Goal: Task Accomplishment & Management: Manage account settings

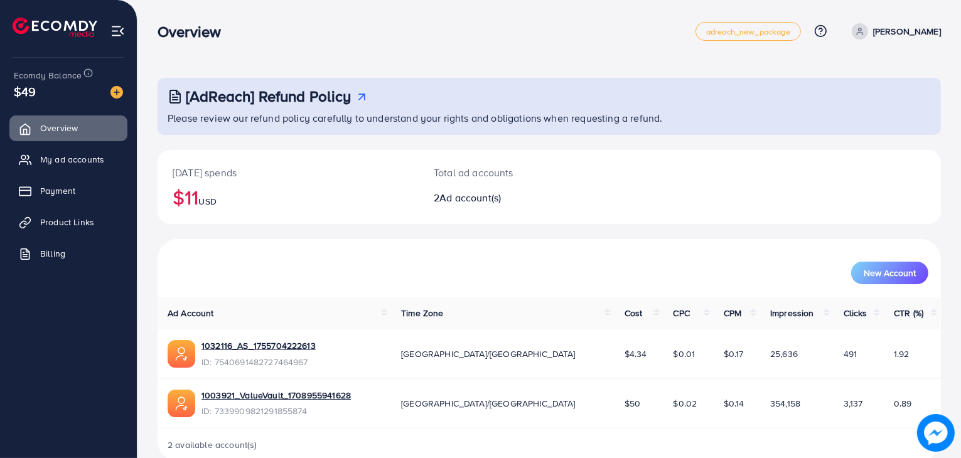
click at [261, 185] on h2 "$11 USD" at bounding box center [288, 197] width 231 height 24
click at [97, 165] on span "My ad accounts" at bounding box center [75, 159] width 64 height 13
click at [105, 156] on span "My ad accounts" at bounding box center [75, 159] width 64 height 13
click at [88, 158] on span "My ad accounts" at bounding box center [75, 159] width 64 height 13
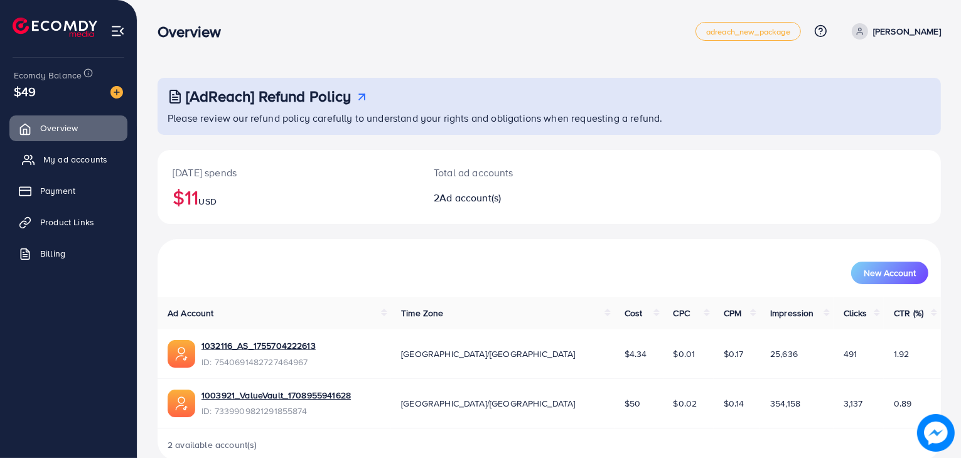
click at [98, 161] on span "My ad accounts" at bounding box center [75, 159] width 64 height 13
click at [67, 166] on link "My ad accounts" at bounding box center [68, 159] width 118 height 25
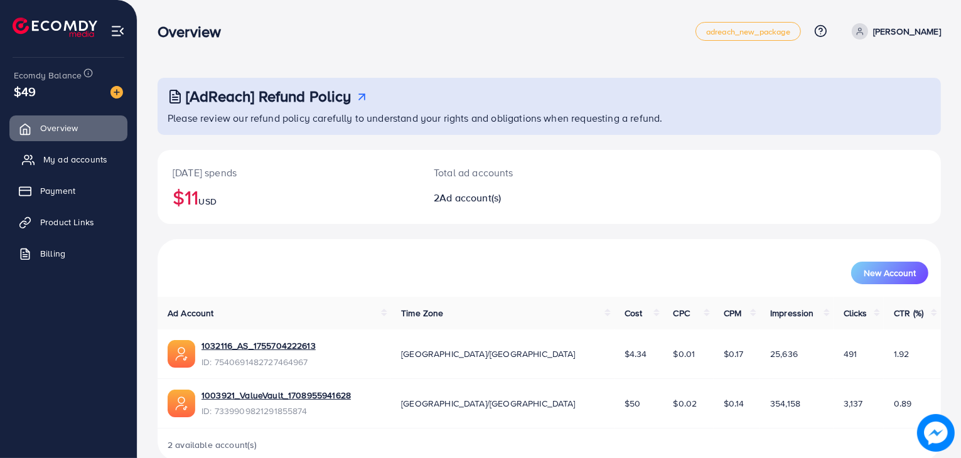
click at [67, 166] on link "My ad accounts" at bounding box center [68, 159] width 118 height 25
click at [70, 215] on link "Product Links" at bounding box center [68, 222] width 118 height 25
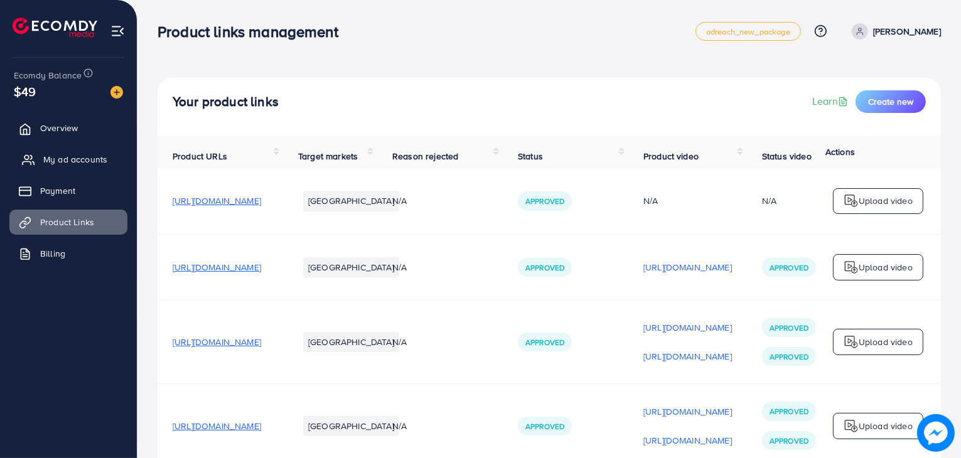
click at [100, 164] on span "My ad accounts" at bounding box center [75, 159] width 64 height 13
click at [108, 165] on link "My ad accounts" at bounding box center [68, 159] width 118 height 25
click at [101, 161] on span "My ad accounts" at bounding box center [75, 159] width 64 height 13
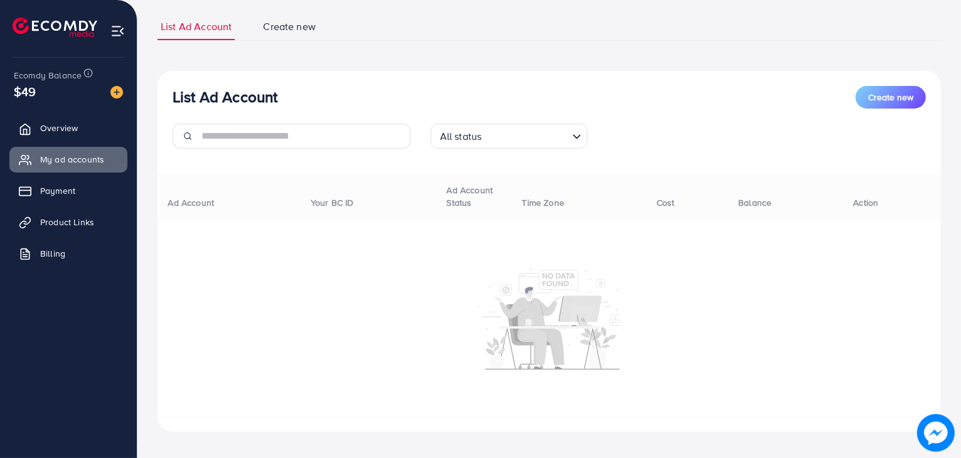
scroll to position [88, 0]
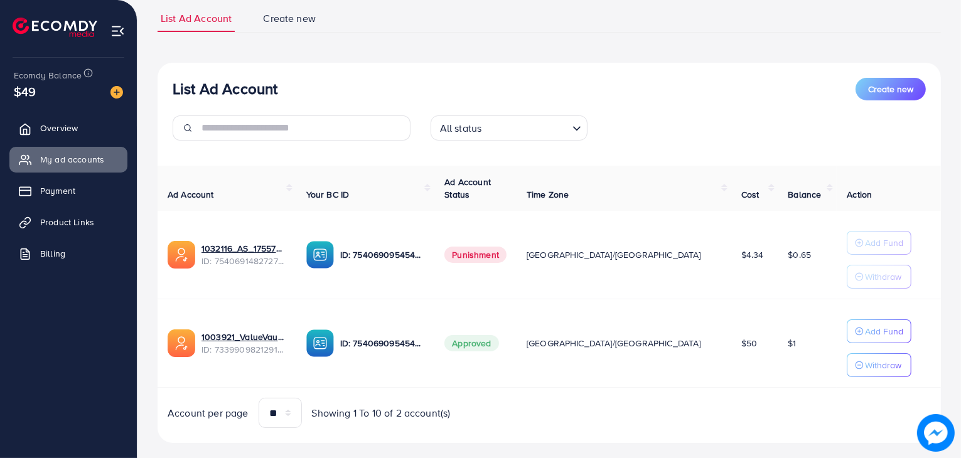
click at [517, 364] on td "Approved" at bounding box center [476, 344] width 82 height 89
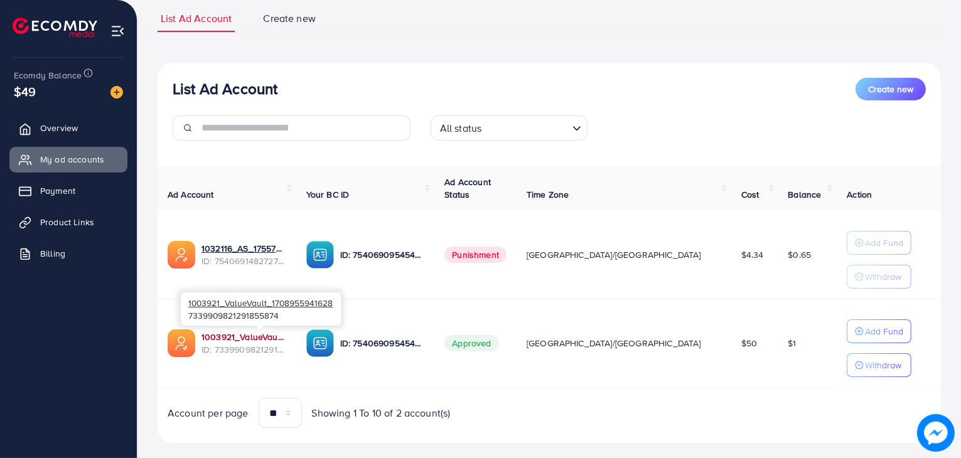
click at [274, 333] on link "1003921_ValueVault_1708955941628" at bounding box center [244, 337] width 85 height 13
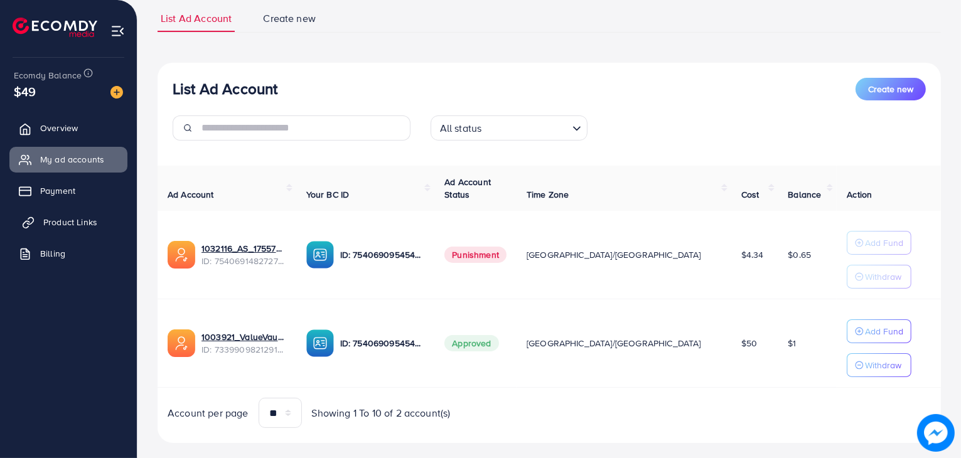
click at [90, 216] on span "Product Links" at bounding box center [70, 222] width 54 height 13
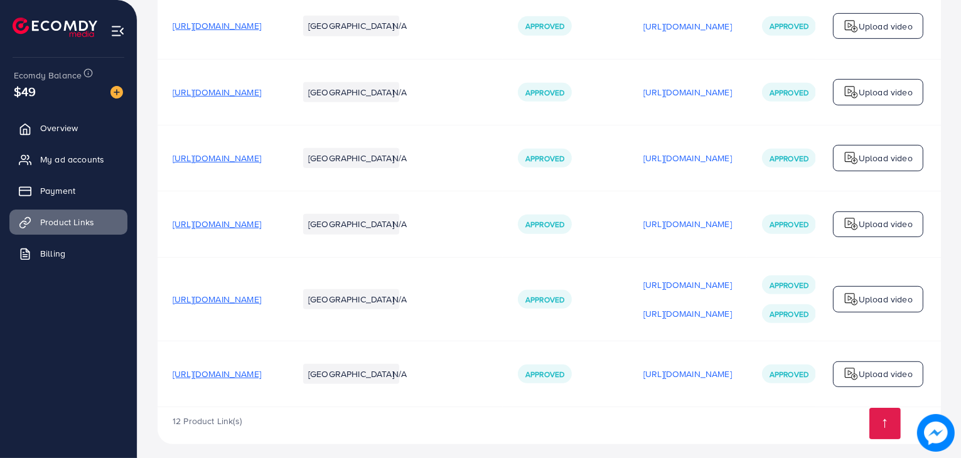
scroll to position [784, 0]
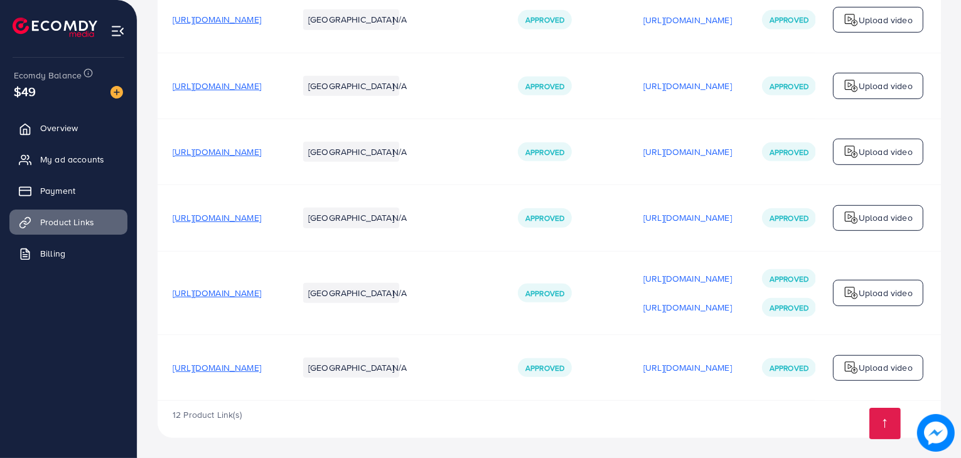
click at [261, 367] on span "[URL][DOMAIN_NAME]" at bounding box center [217, 368] width 89 height 13
click at [95, 160] on span "My ad accounts" at bounding box center [75, 159] width 64 height 13
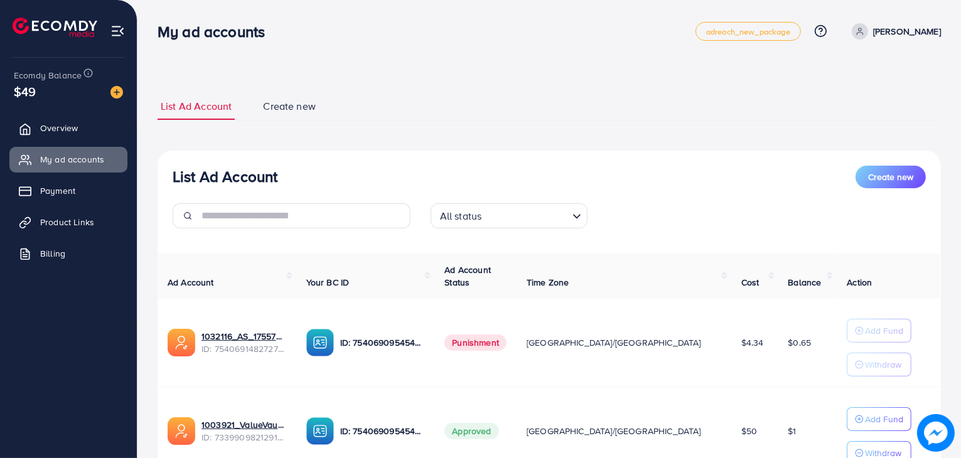
scroll to position [107, 0]
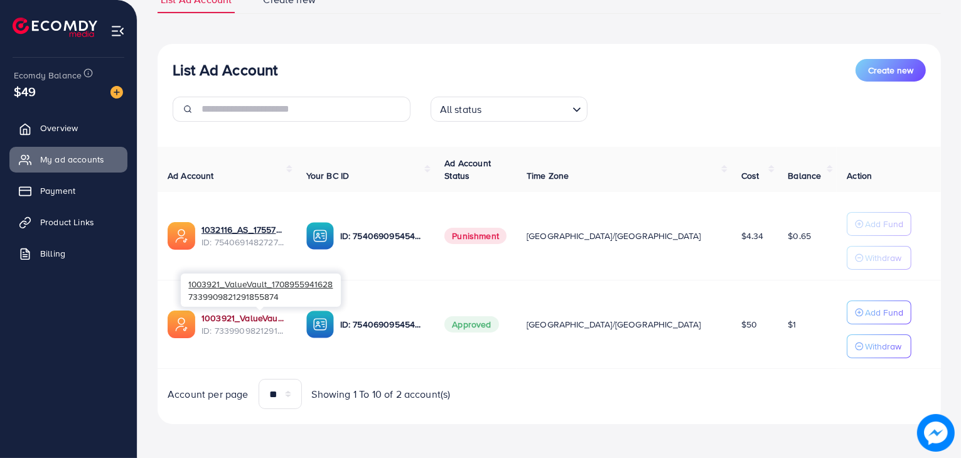
click at [247, 315] on link "1003921_ValueVault_1708955941628" at bounding box center [244, 318] width 85 height 13
click at [867, 318] on p "Add Fund" at bounding box center [884, 312] width 38 height 15
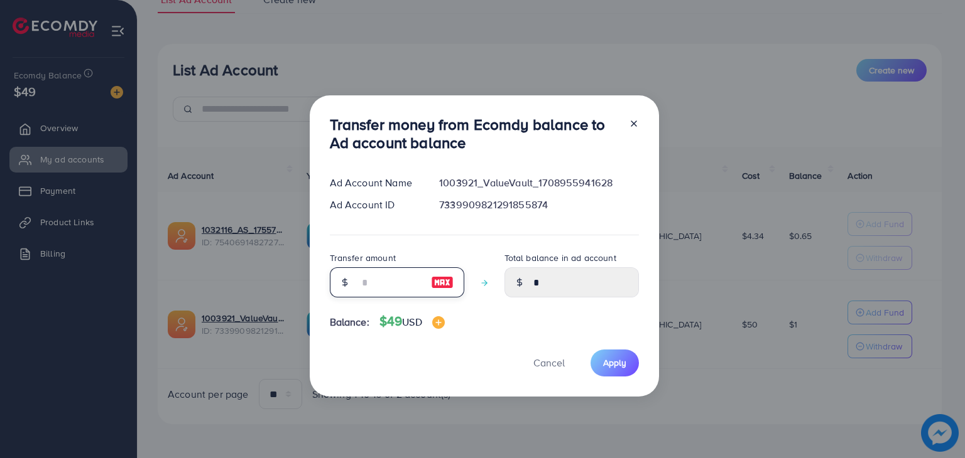
click at [417, 283] on input "number" at bounding box center [390, 283] width 63 height 30
type input "*"
type input "****"
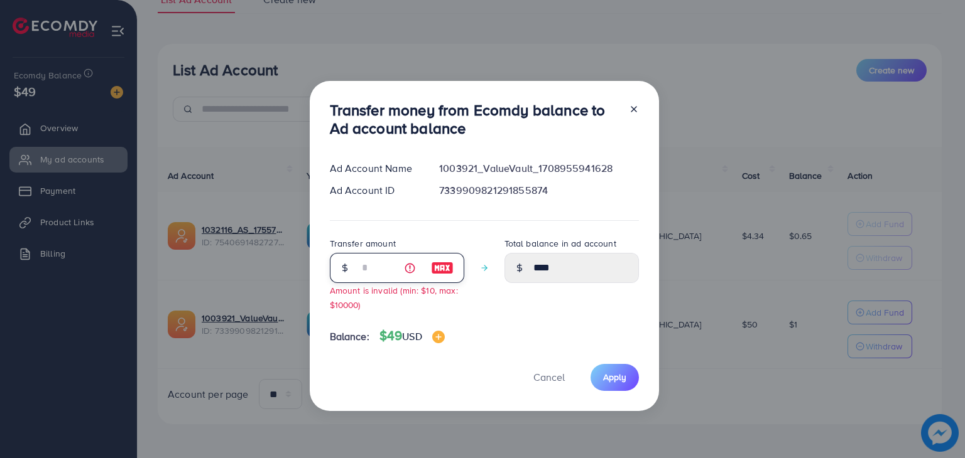
type input "**"
type input "*****"
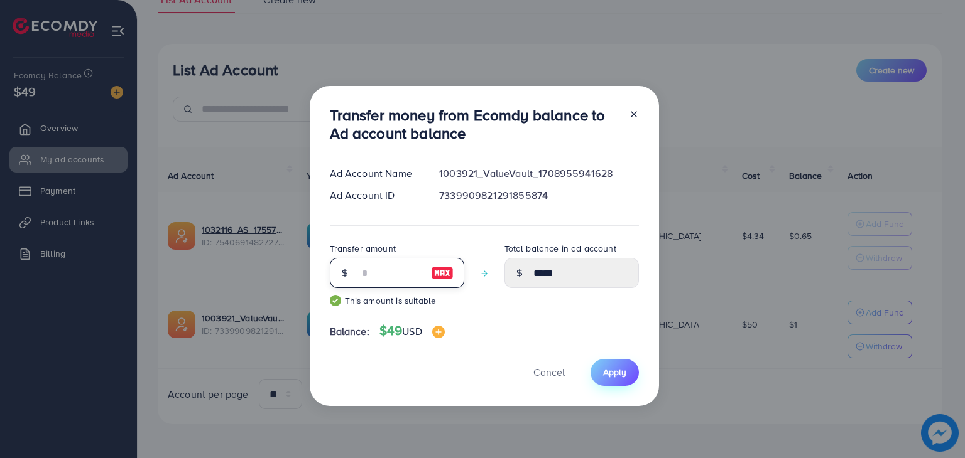
type input "**"
click at [609, 372] on span "Apply" at bounding box center [614, 372] width 23 height 13
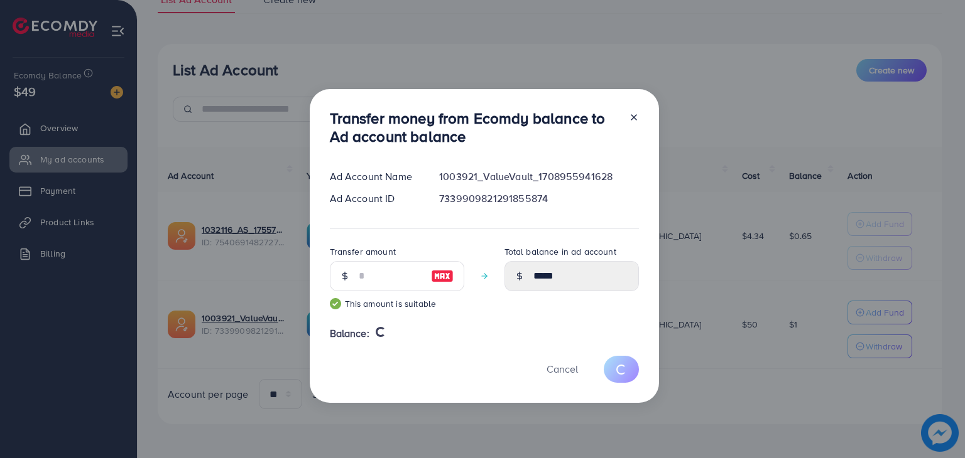
type input "*"
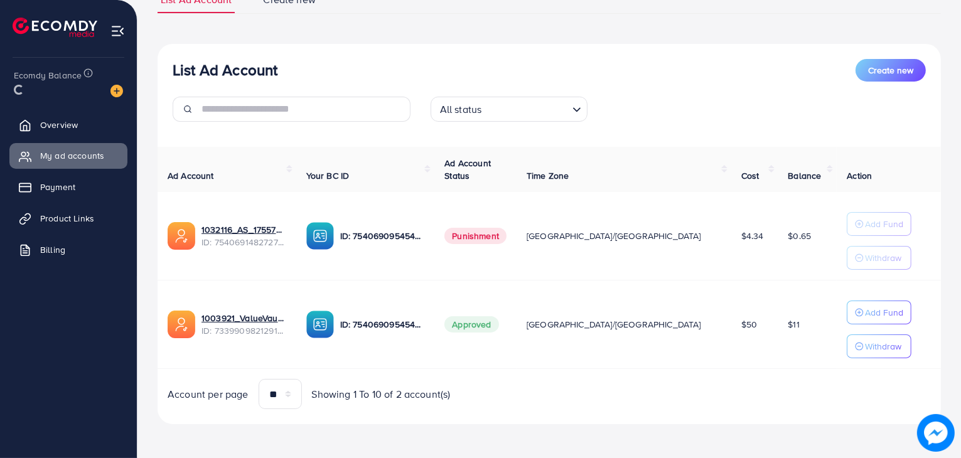
click at [865, 345] on p "Withdraw" at bounding box center [883, 346] width 36 height 15
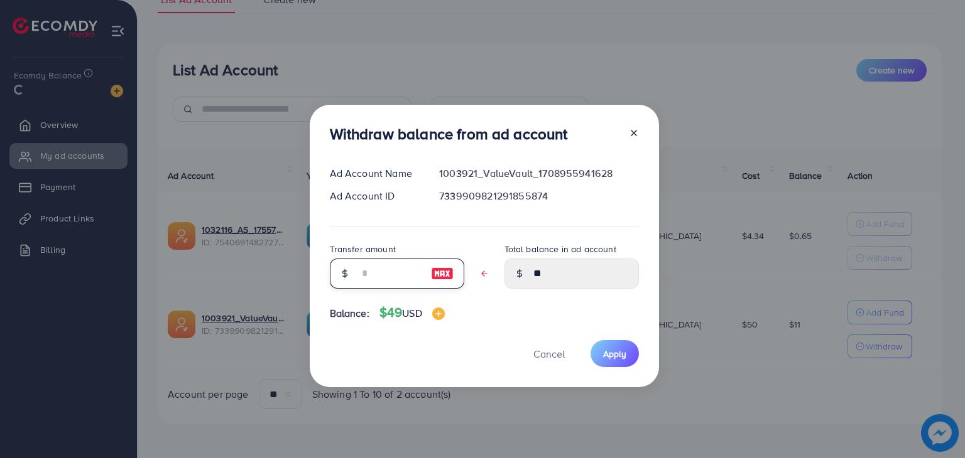
click at [404, 278] on input "text" at bounding box center [390, 274] width 63 height 30
type input "*"
type input "****"
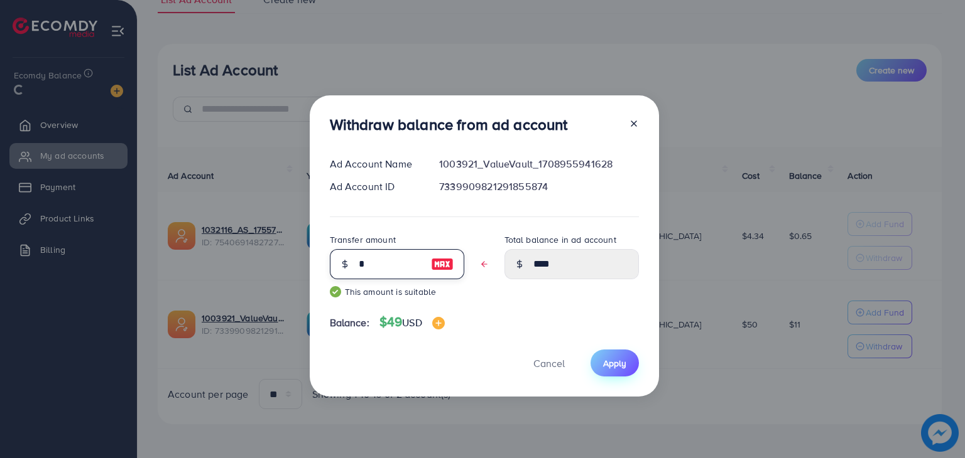
type input "*"
click at [612, 361] on span "Apply" at bounding box center [614, 363] width 23 height 13
type input "**"
